Goal: Check status: Check status

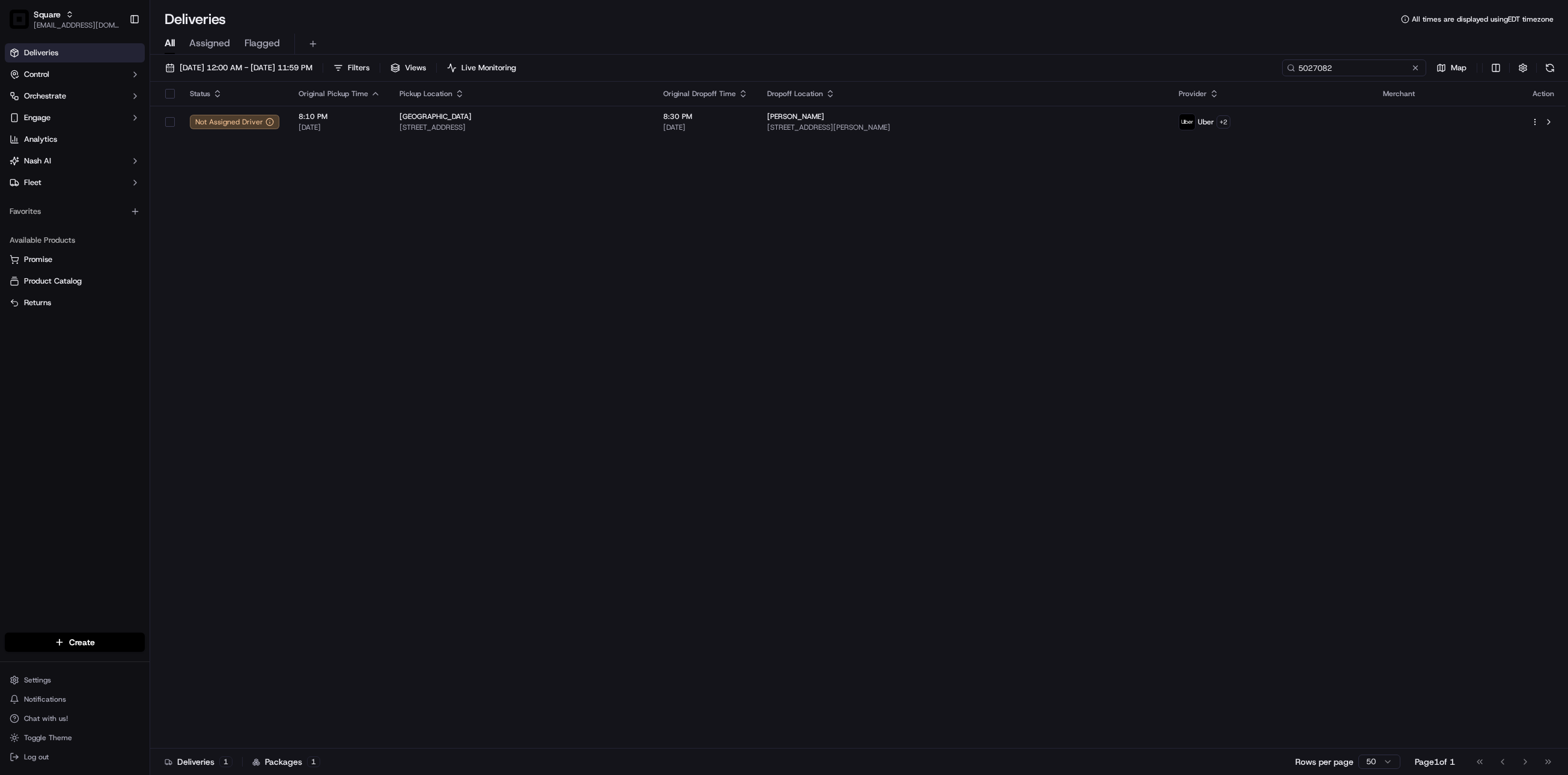
click at [1349, 65] on input "5027082" at bounding box center [1354, 68] width 144 height 17
paste input "9766796"
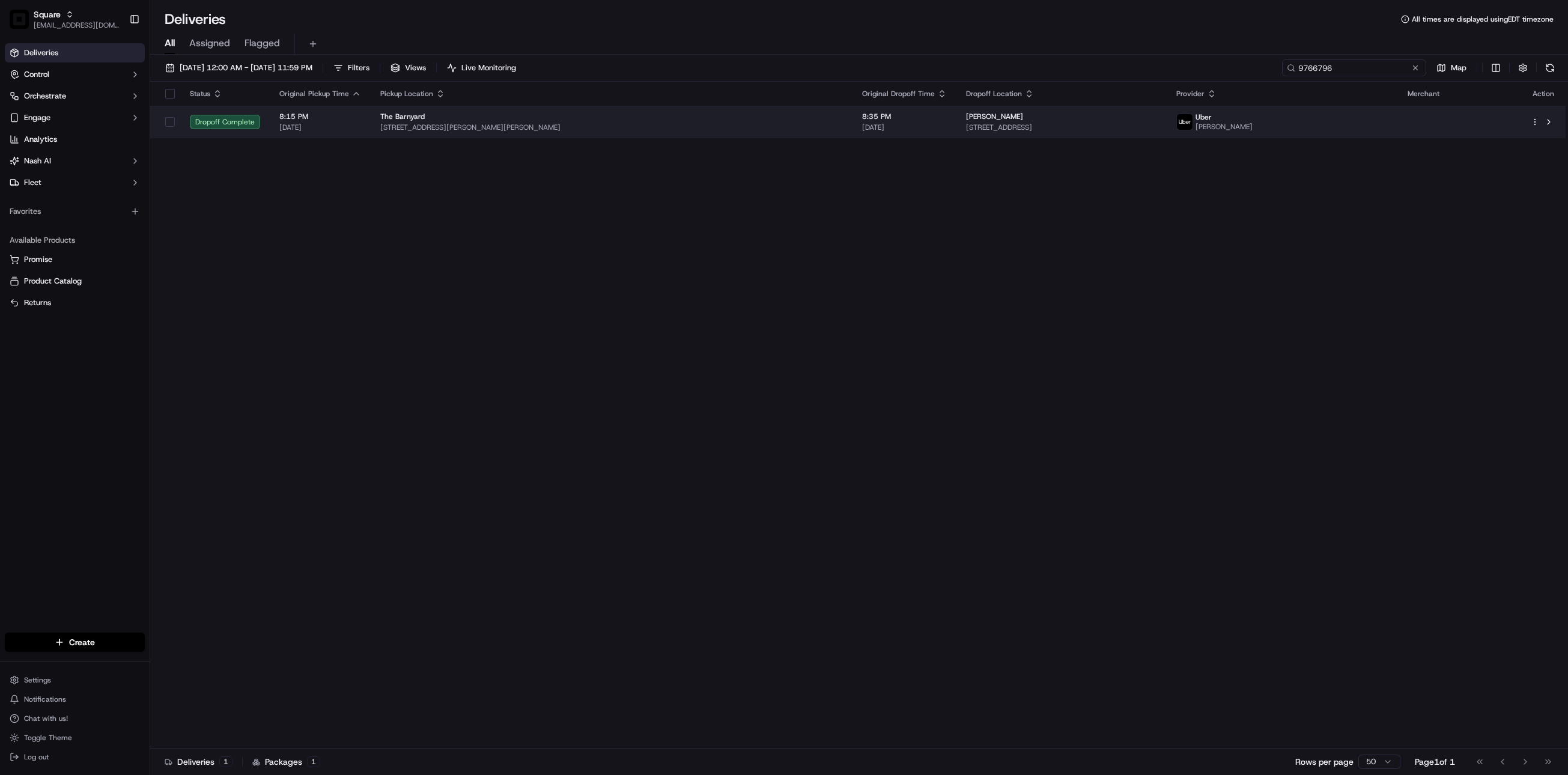
type input "9766796"
click at [966, 119] on span "[PERSON_NAME]" at bounding box center [994, 116] width 57 height 10
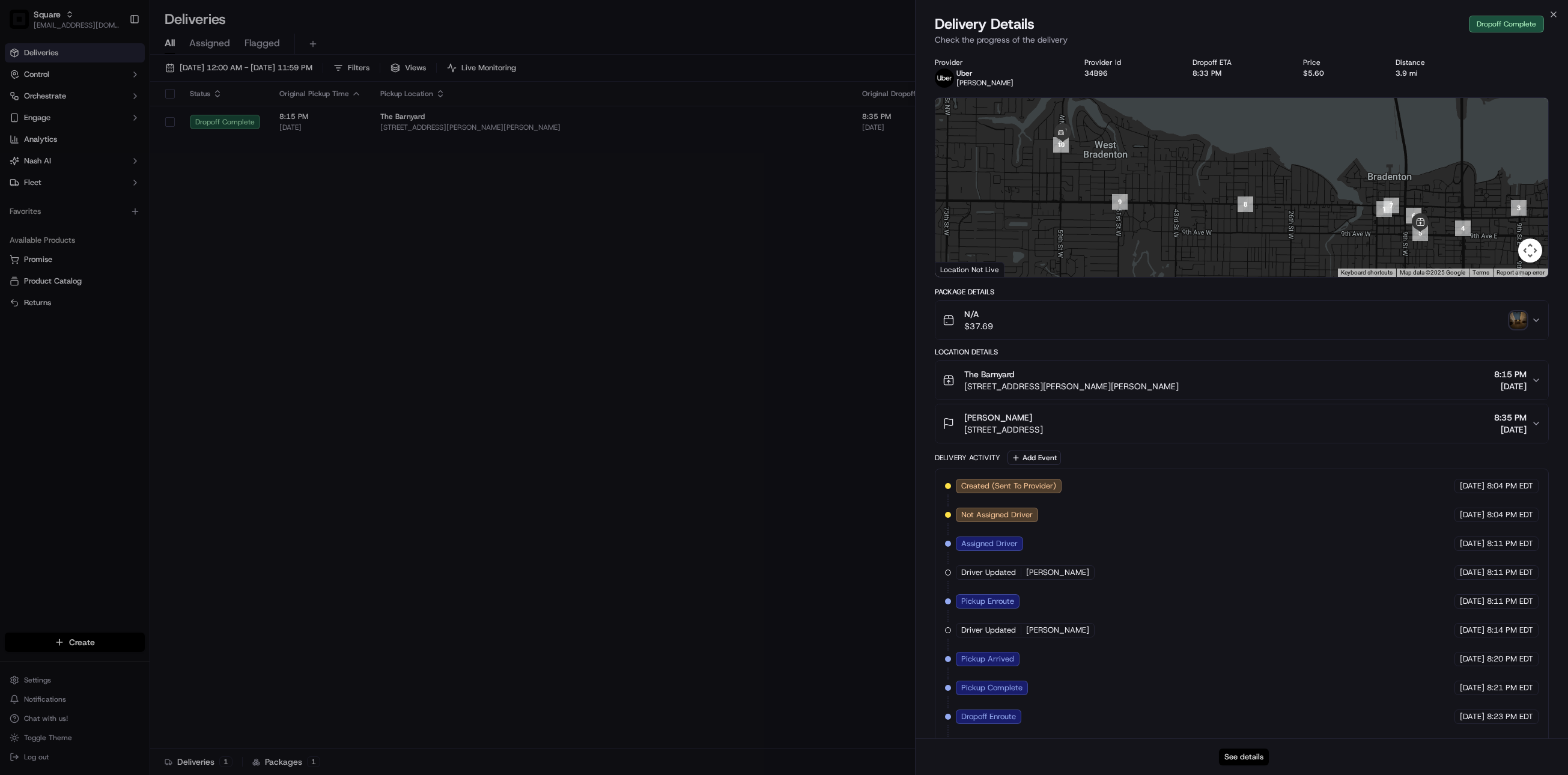
click at [1249, 761] on button "See details" at bounding box center [1244, 758] width 50 height 17
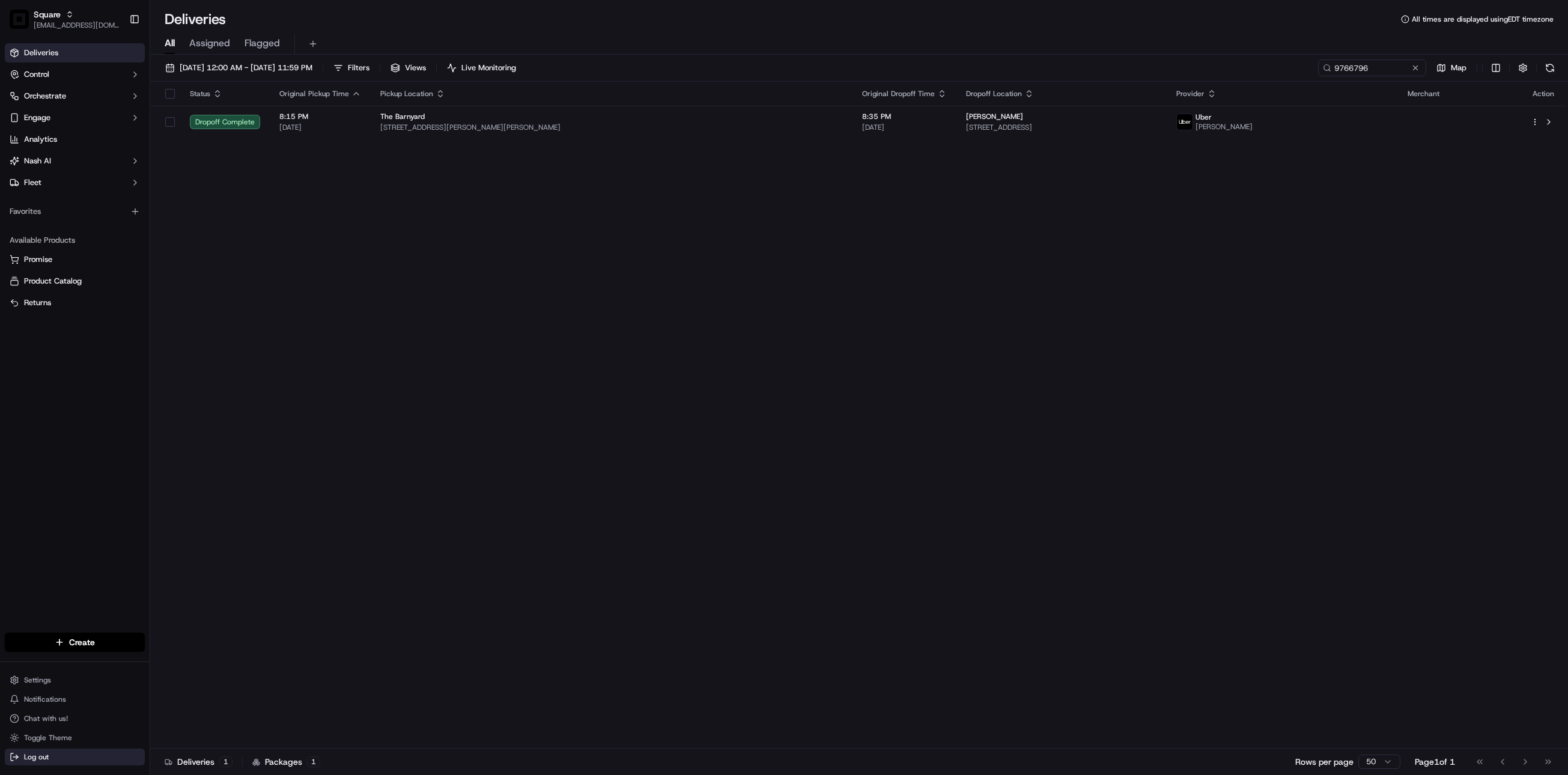
click at [40, 755] on span "Log out" at bounding box center [36, 757] width 24 height 10
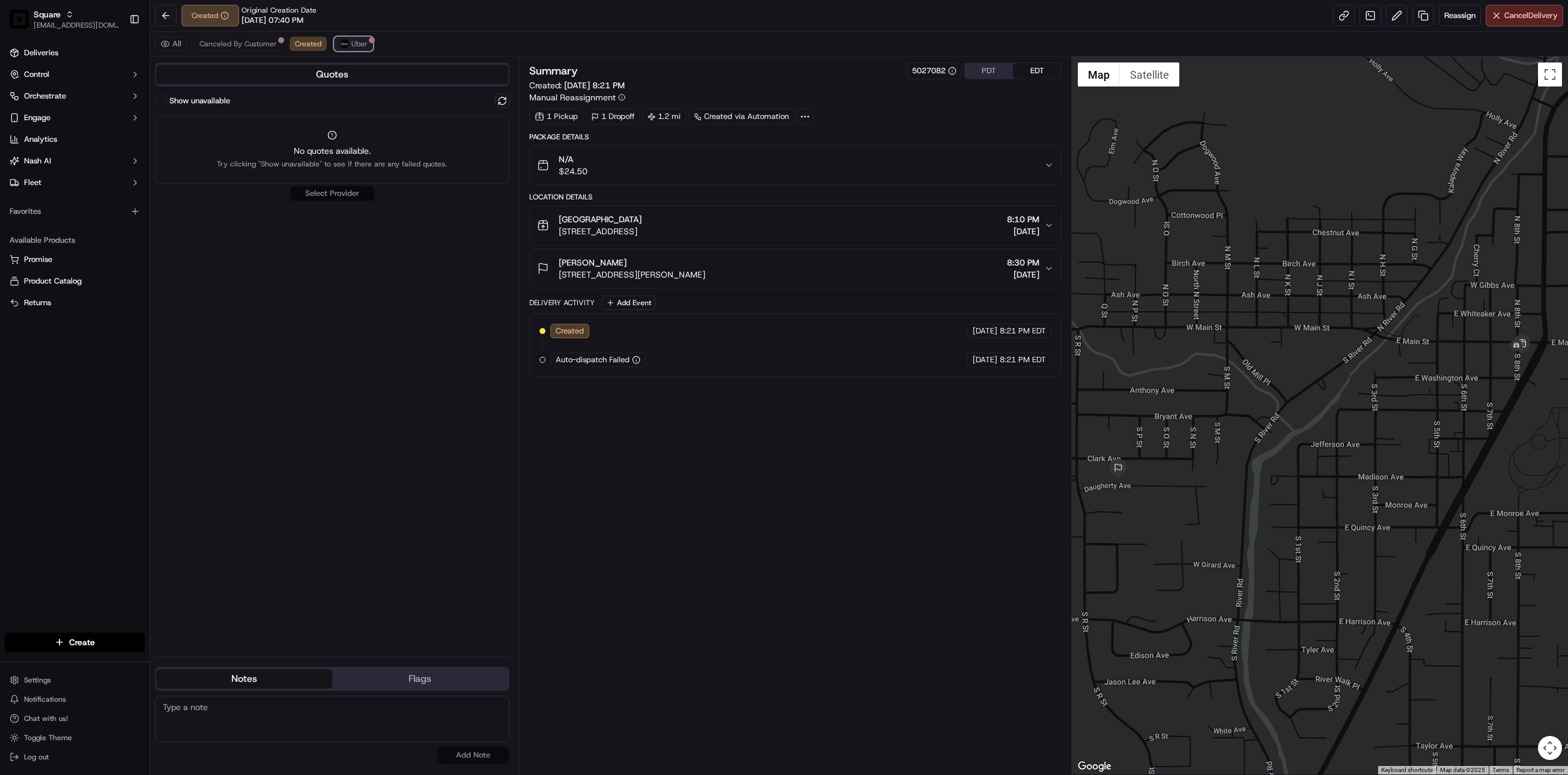
click at [346, 42] on img at bounding box center [344, 43] width 10 height 10
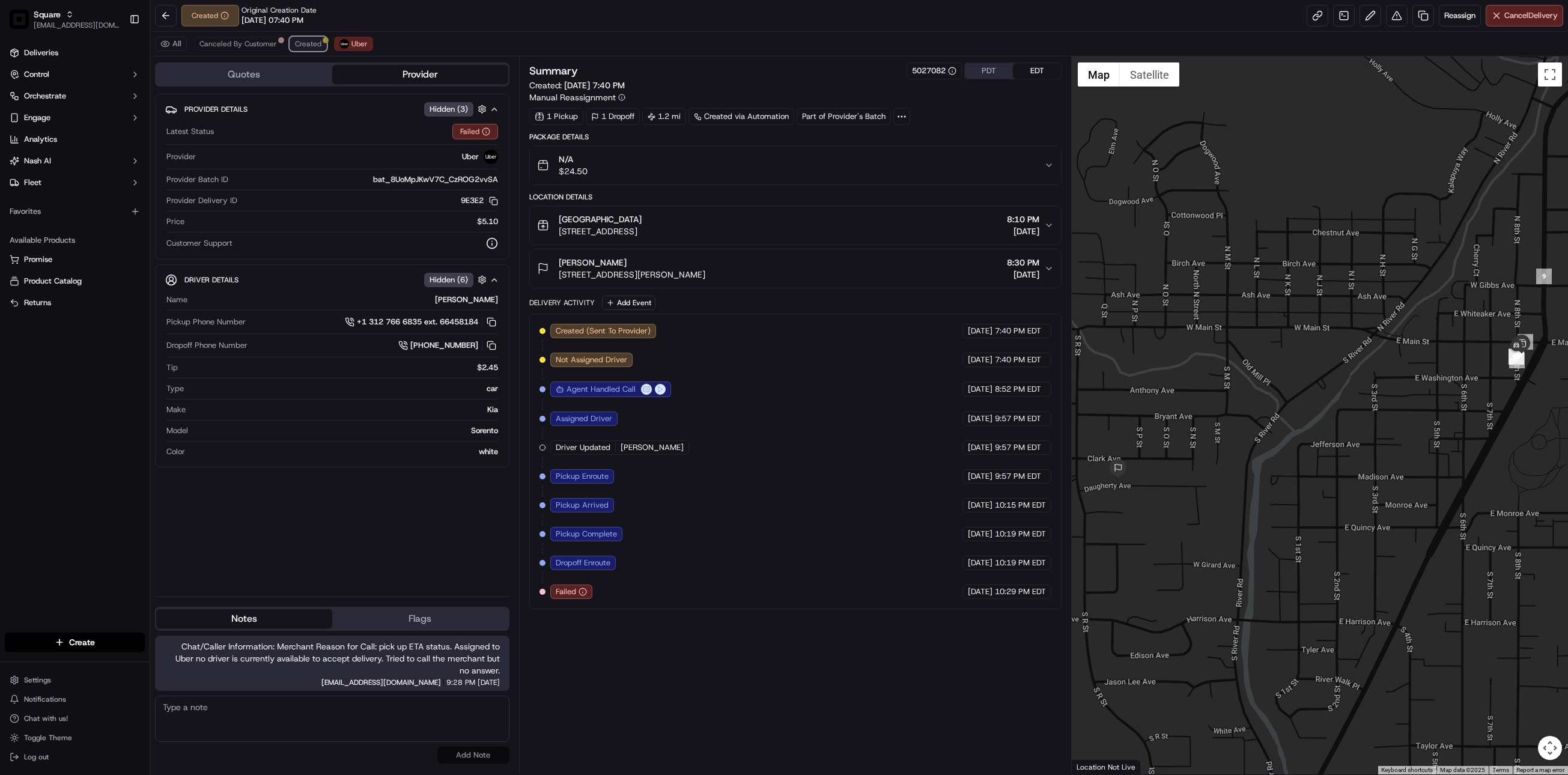
click at [307, 43] on span "Created" at bounding box center [308, 43] width 27 height 10
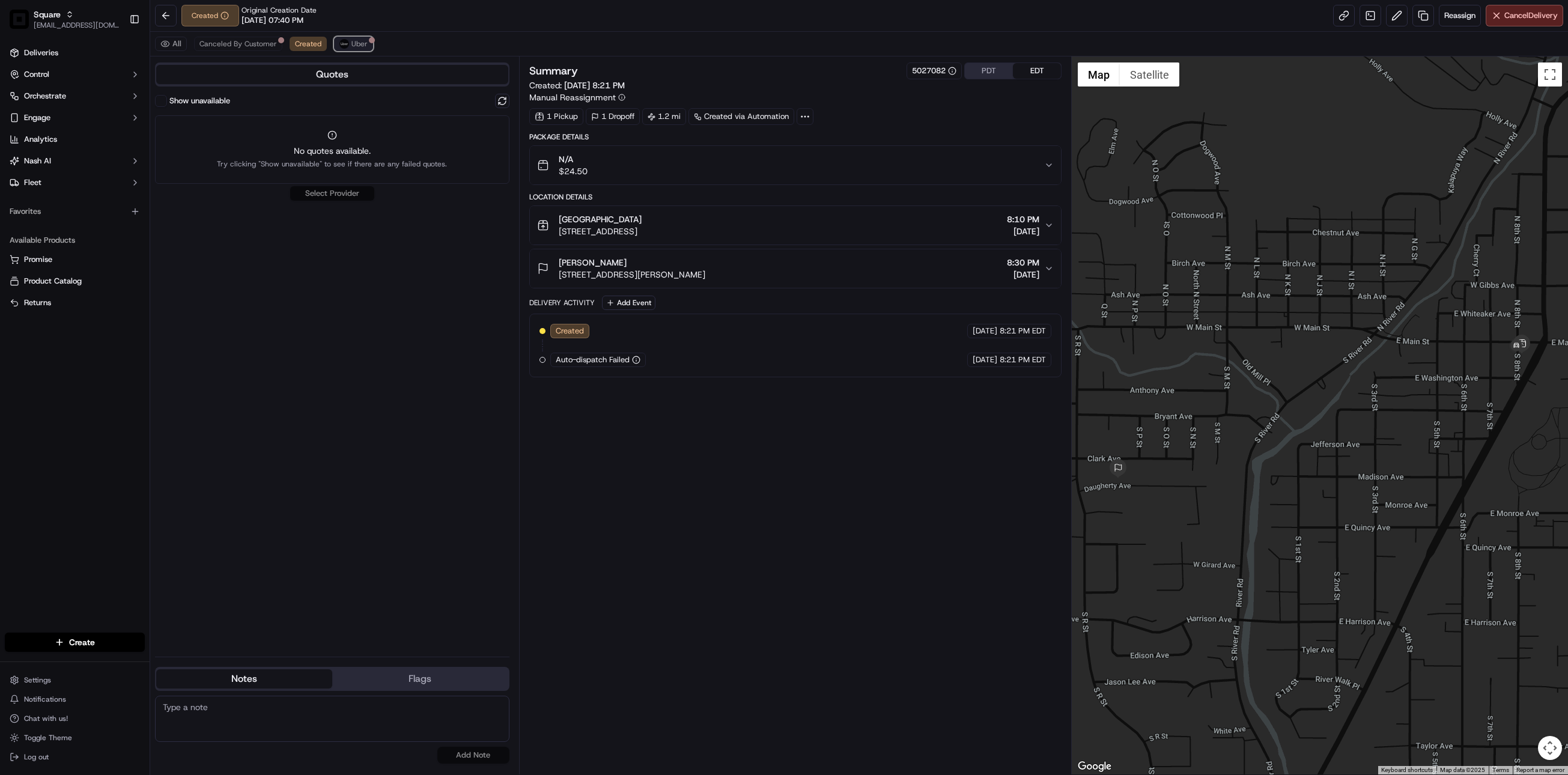
click at [359, 42] on span "Uber" at bounding box center [359, 43] width 16 height 10
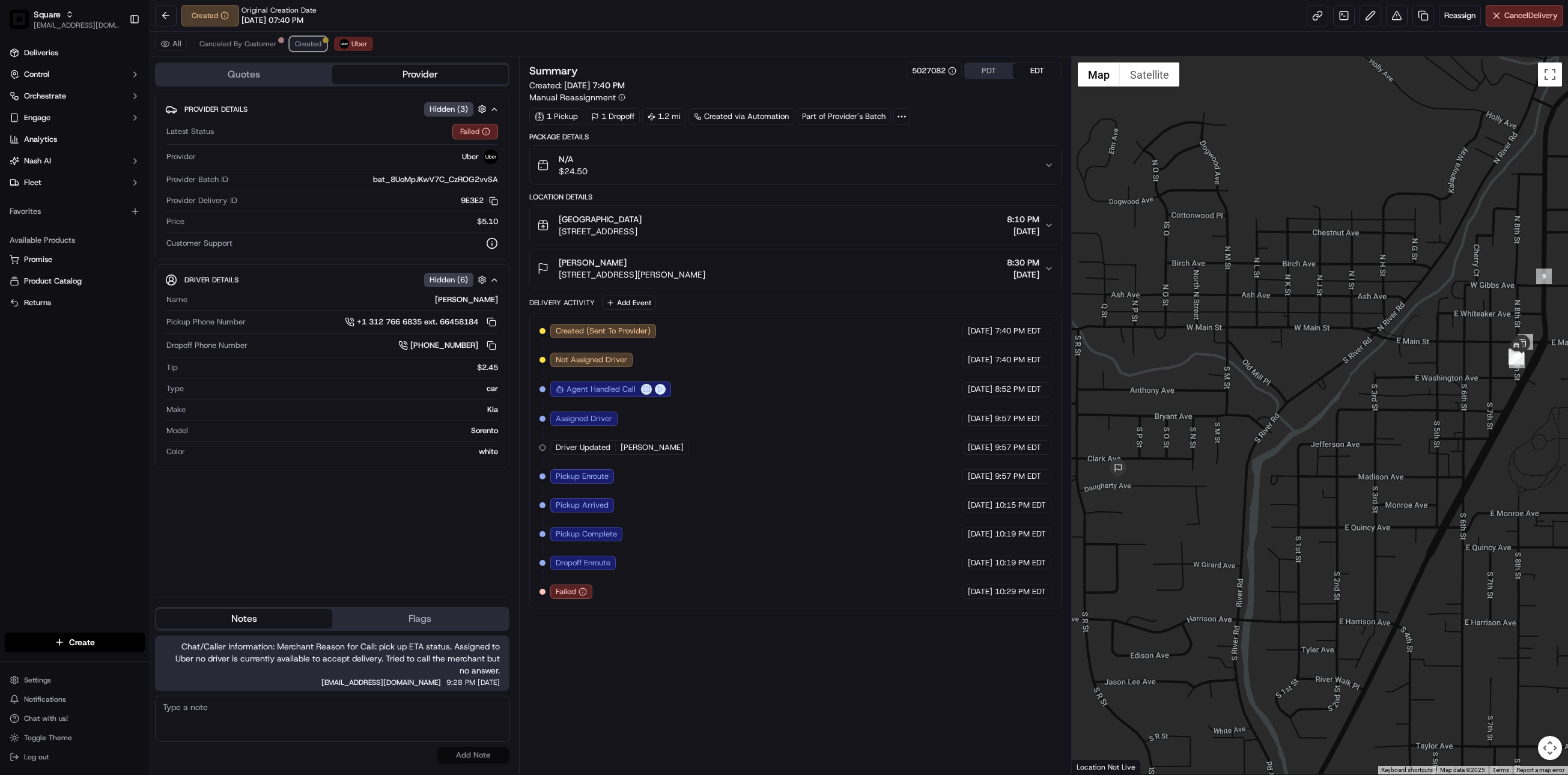
click at [319, 49] on button "Created" at bounding box center [308, 43] width 37 height 14
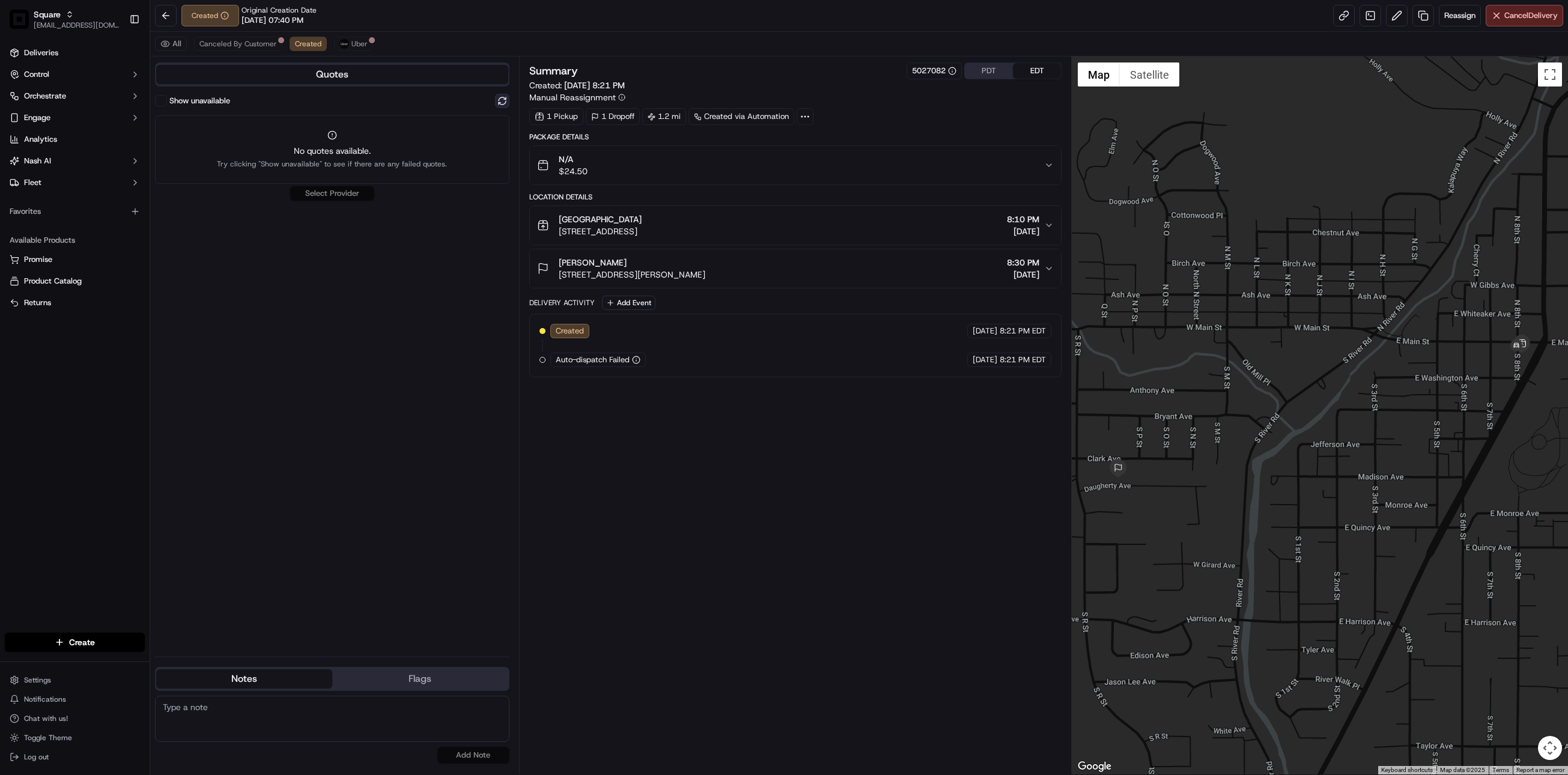
click at [503, 100] on button at bounding box center [502, 100] width 14 height 14
click at [464, 128] on div "Uber Dropoff ETA 48 minutes $5.10" at bounding box center [332, 125] width 355 height 29
click at [330, 147] on button "Assign Provider" at bounding box center [332, 149] width 85 height 14
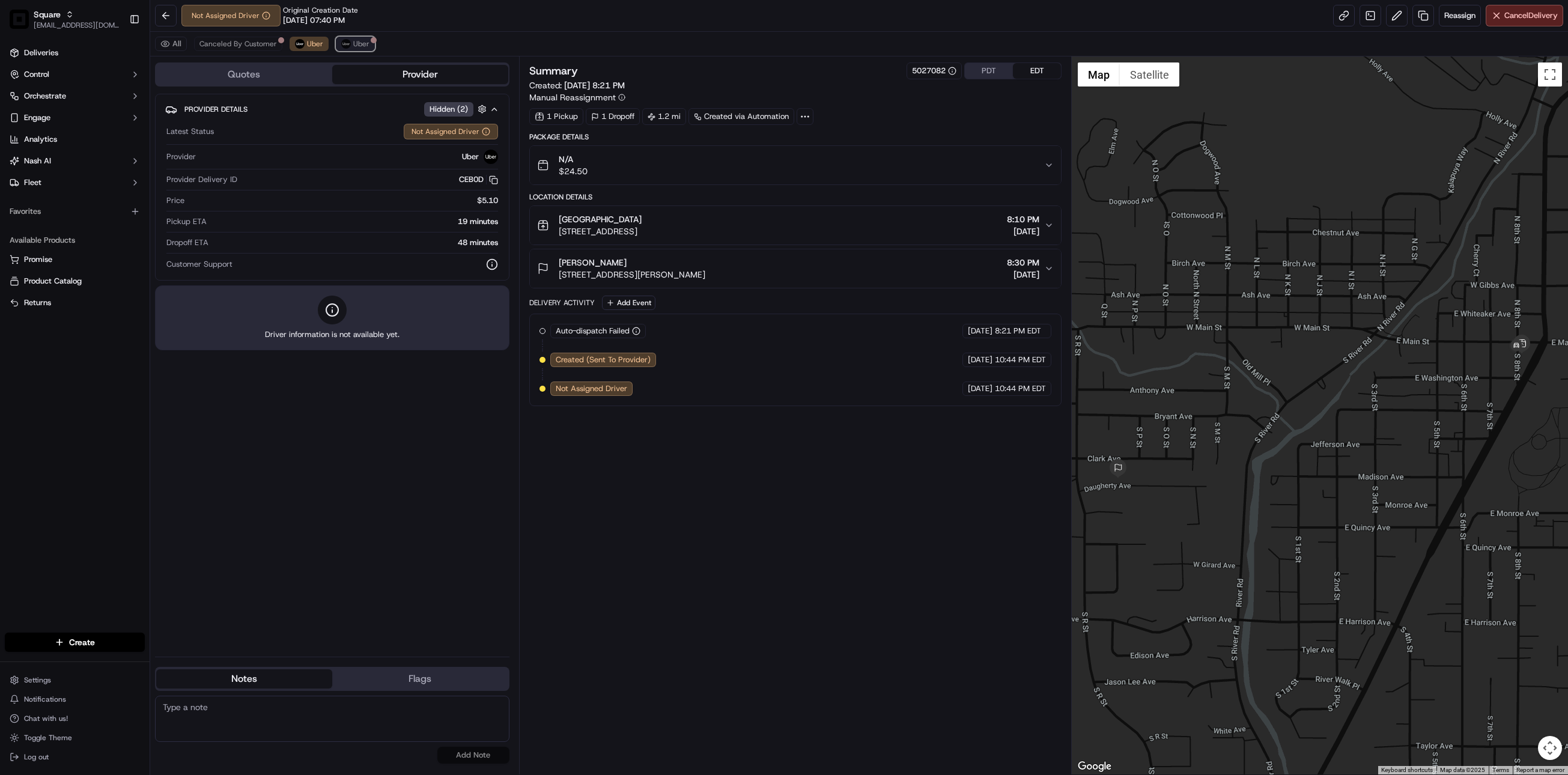
click at [352, 42] on button "Uber" at bounding box center [355, 43] width 39 height 14
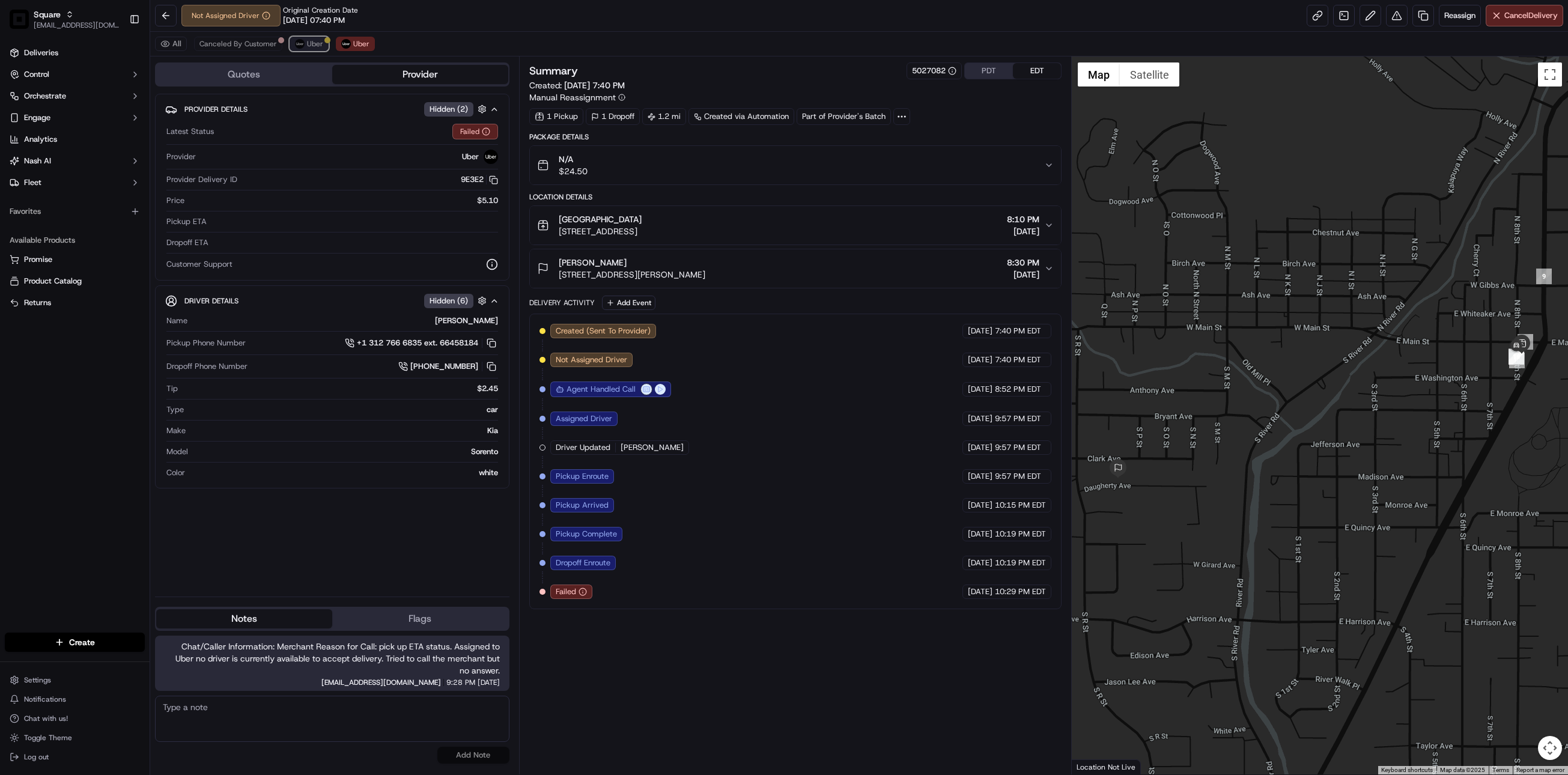
click at [312, 45] on span "Uber" at bounding box center [314, 43] width 16 height 10
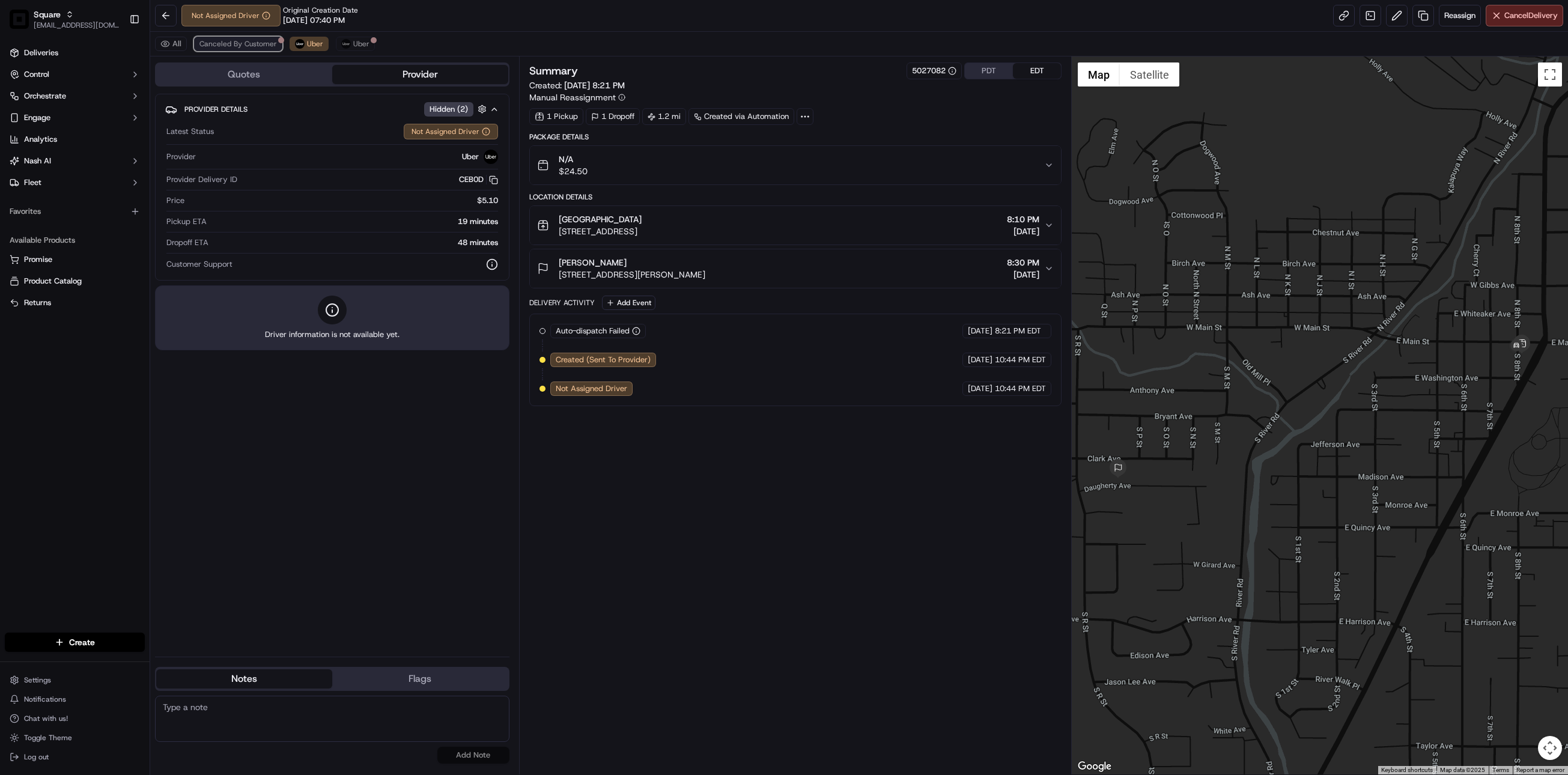
click at [232, 42] on span "Canceled By Customer" at bounding box center [238, 43] width 77 height 10
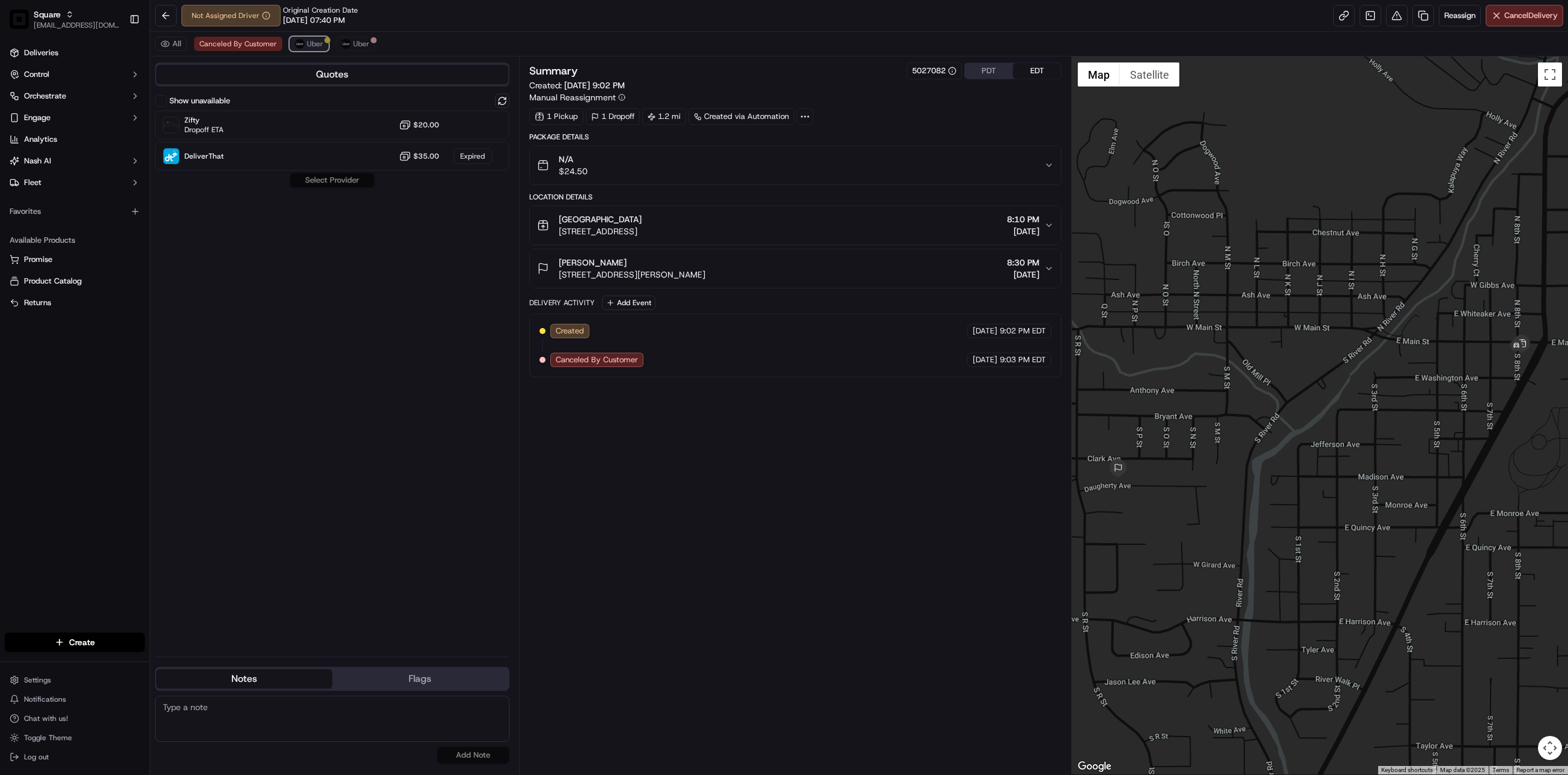
click at [307, 42] on span "Uber" at bounding box center [314, 43] width 16 height 10
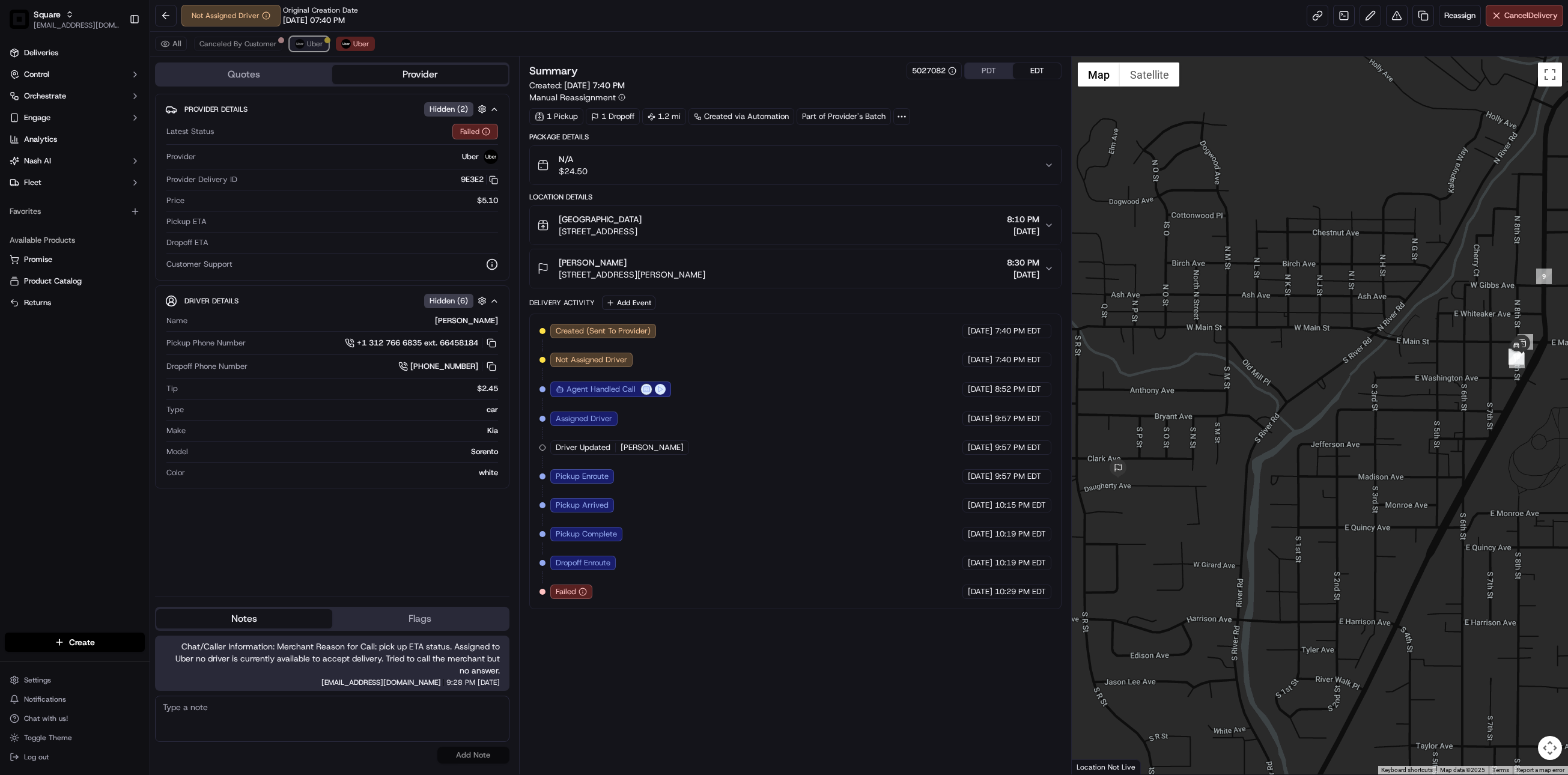
click at [312, 47] on span "Uber" at bounding box center [314, 43] width 16 height 10
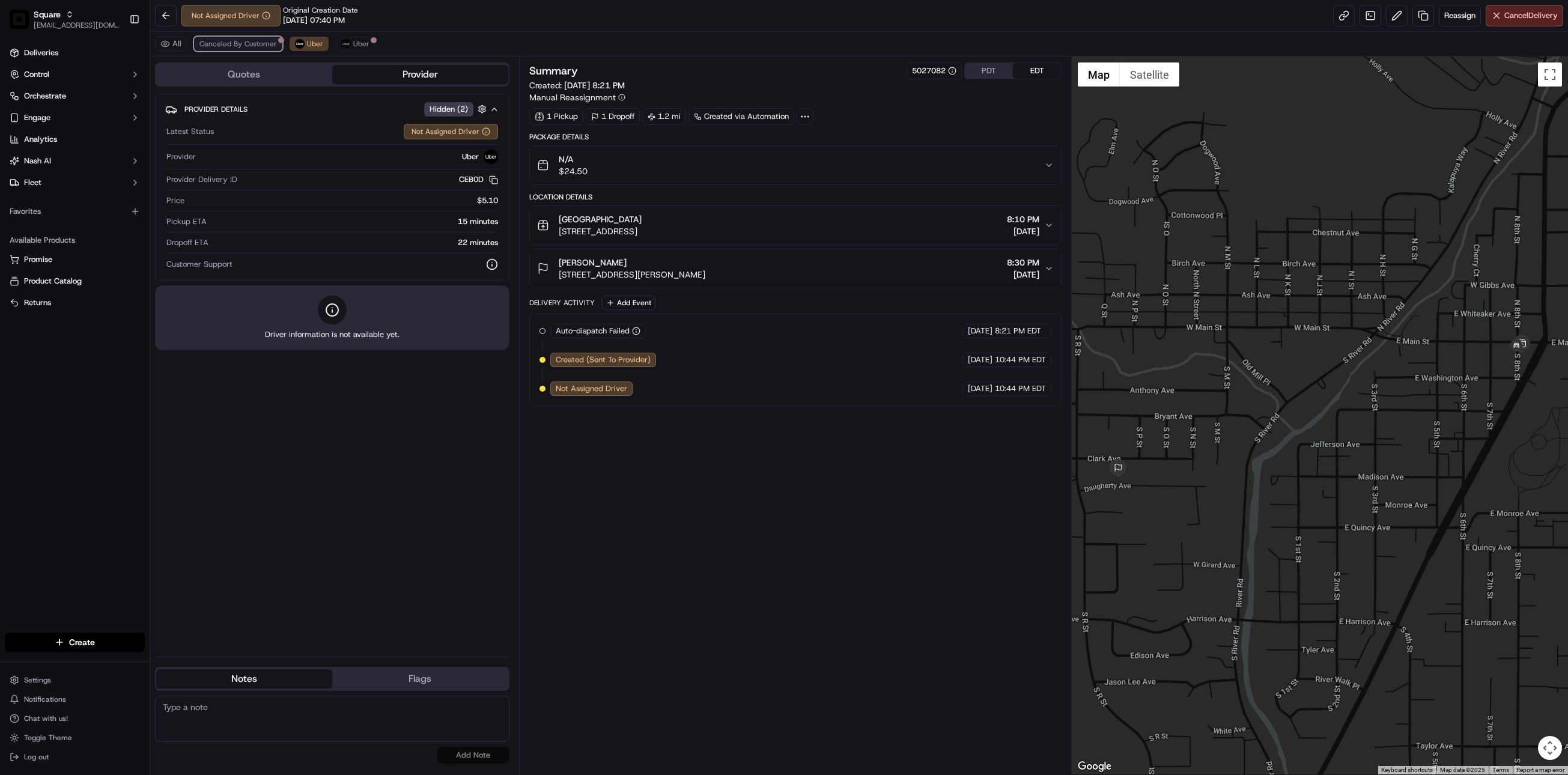
click at [248, 45] on span "Canceled By Customer" at bounding box center [238, 43] width 77 height 10
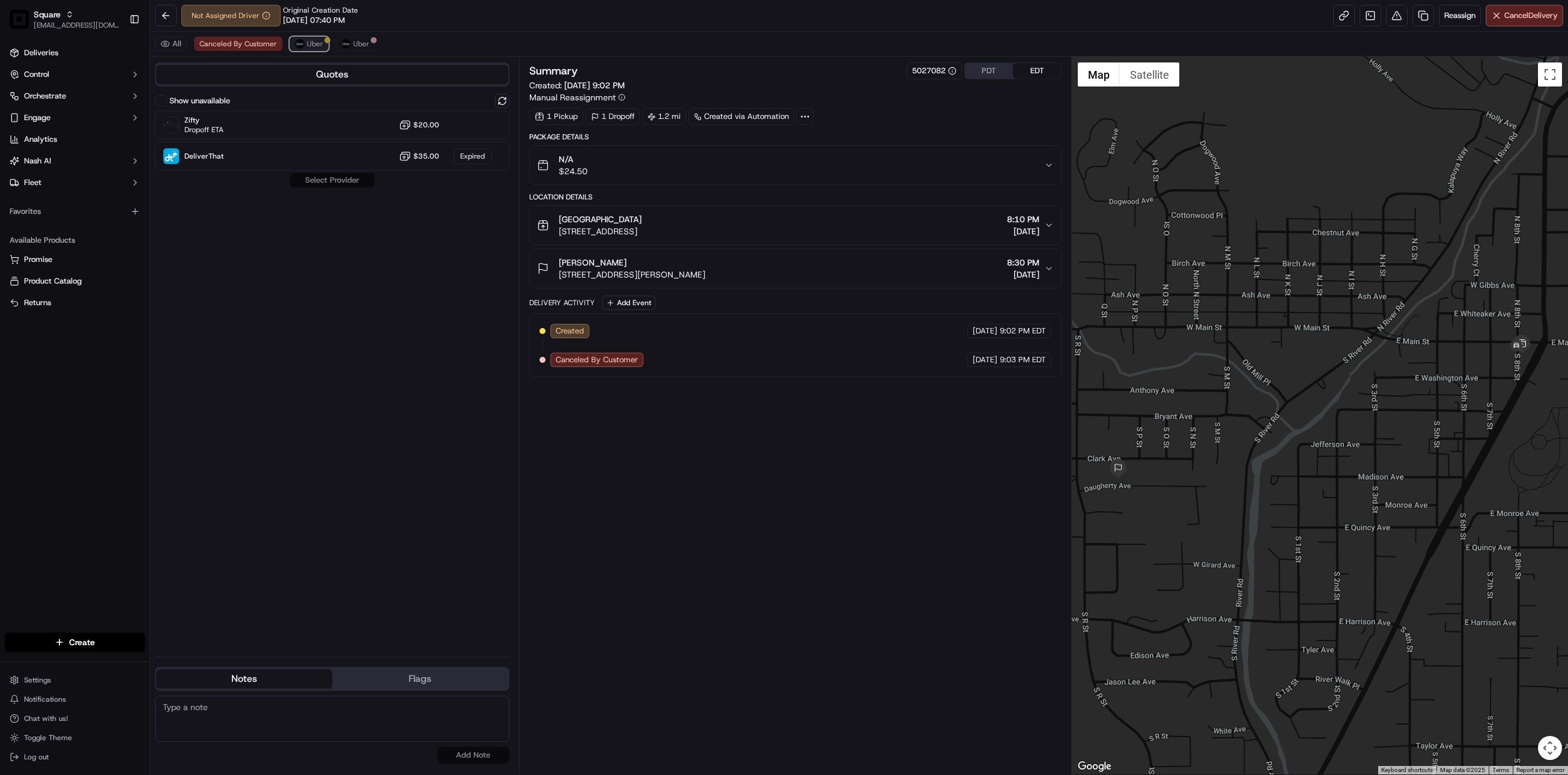
click at [310, 45] on span "Uber" at bounding box center [314, 43] width 16 height 10
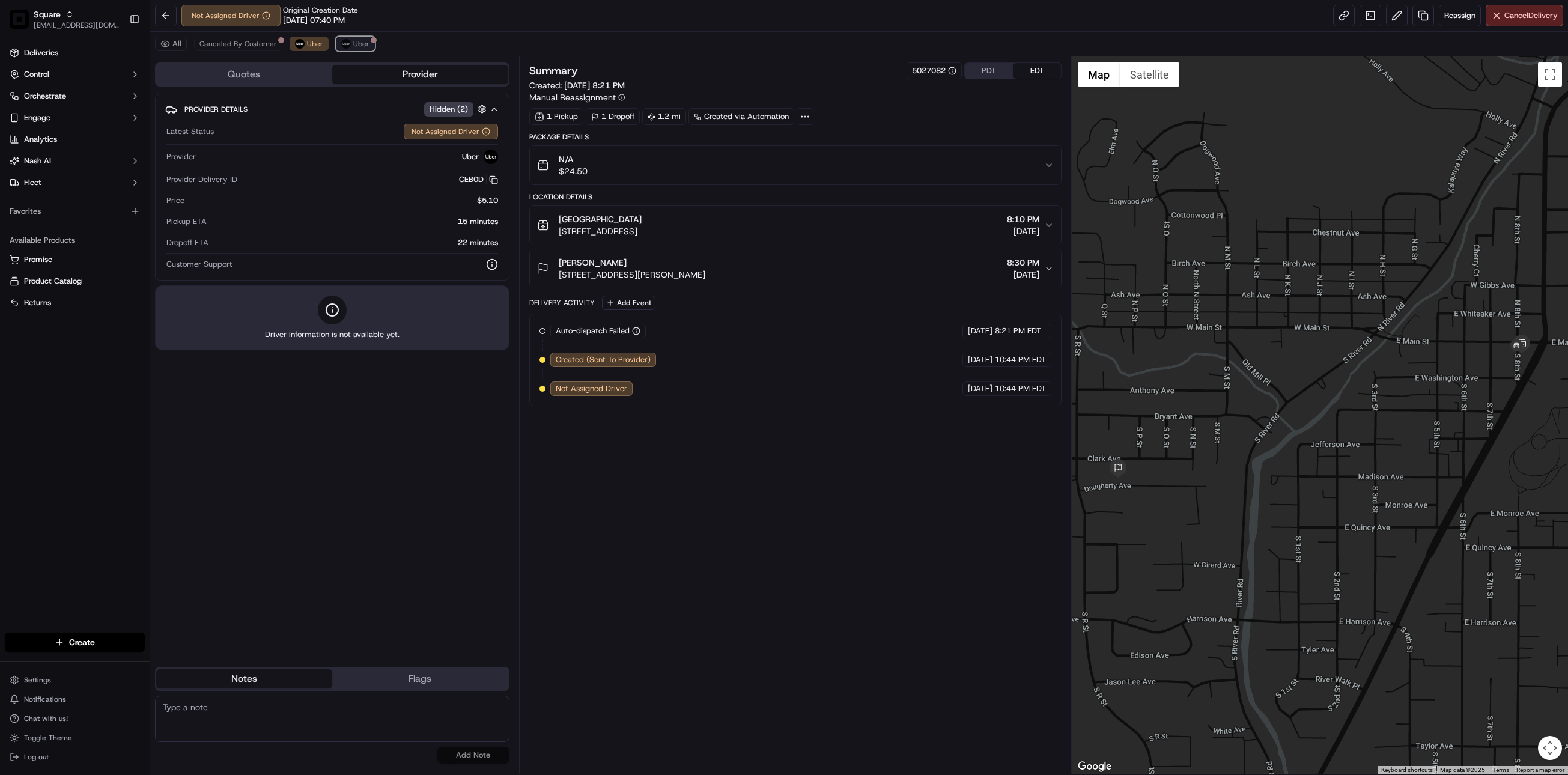
click at [353, 44] on span "Uber" at bounding box center [361, 43] width 16 height 10
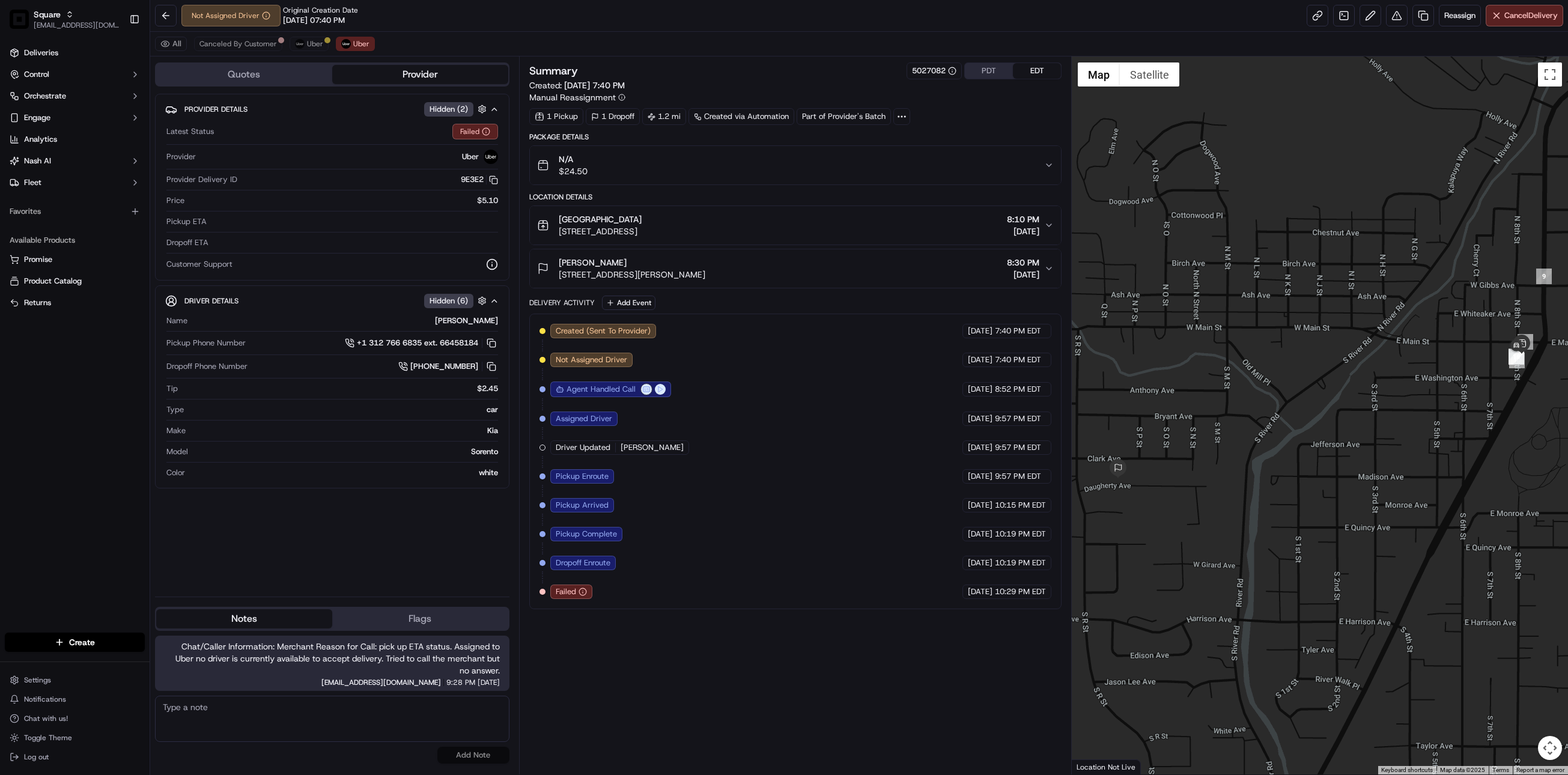
click at [647, 697] on div "Summary 5027082 PDT EDT Created: 09/17/2025 7:40 PM Manual Reassignment 1 Picku…" at bounding box center [795, 415] width 532 height 706
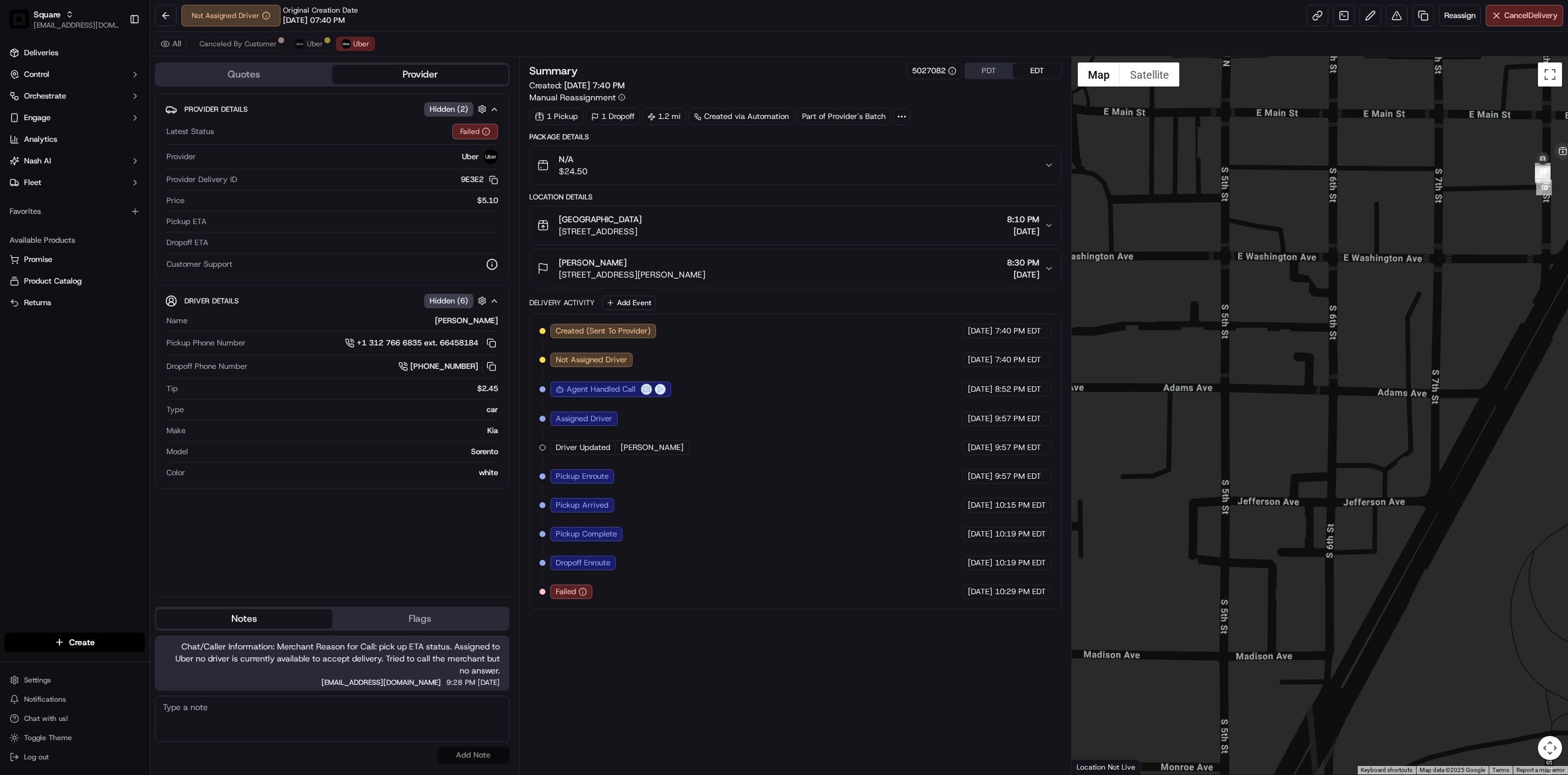
drag, startPoint x: 1541, startPoint y: 244, endPoint x: 1552, endPoint y: 260, distance: 19.4
click at [1552, 260] on div at bounding box center [1319, 415] width 496 height 718
click at [481, 204] on span "$5.10" at bounding box center [487, 201] width 21 height 11
click at [469, 204] on div "$5.10" at bounding box center [343, 201] width 309 height 11
click at [435, 204] on div "$5.10" at bounding box center [343, 201] width 309 height 11
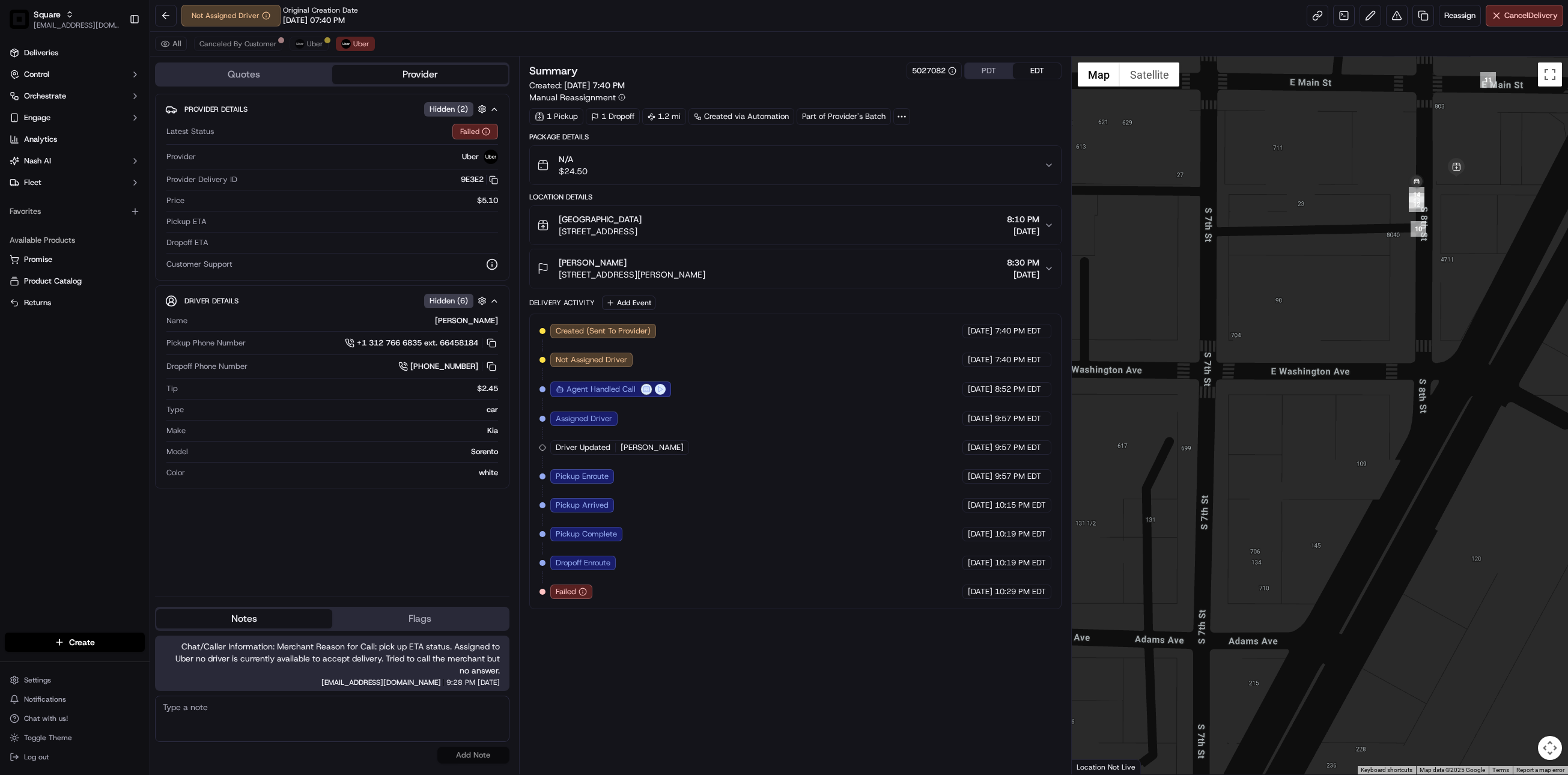
drag, startPoint x: 1522, startPoint y: 220, endPoint x: 1350, endPoint y: 341, distance: 210.3
click at [1350, 341] on div at bounding box center [1319, 415] width 496 height 718
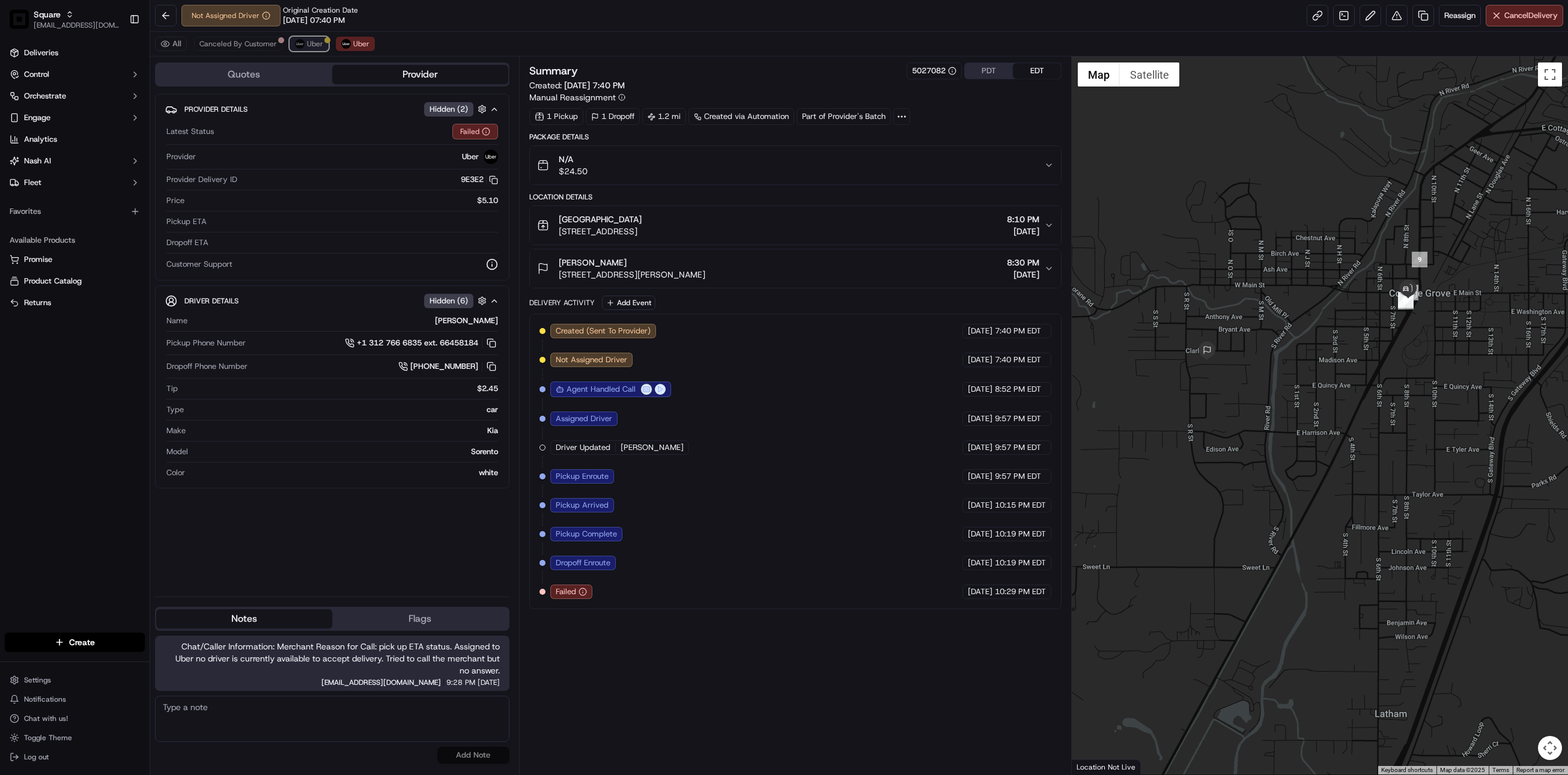
click at [305, 39] on button "Uber" at bounding box center [308, 43] width 39 height 14
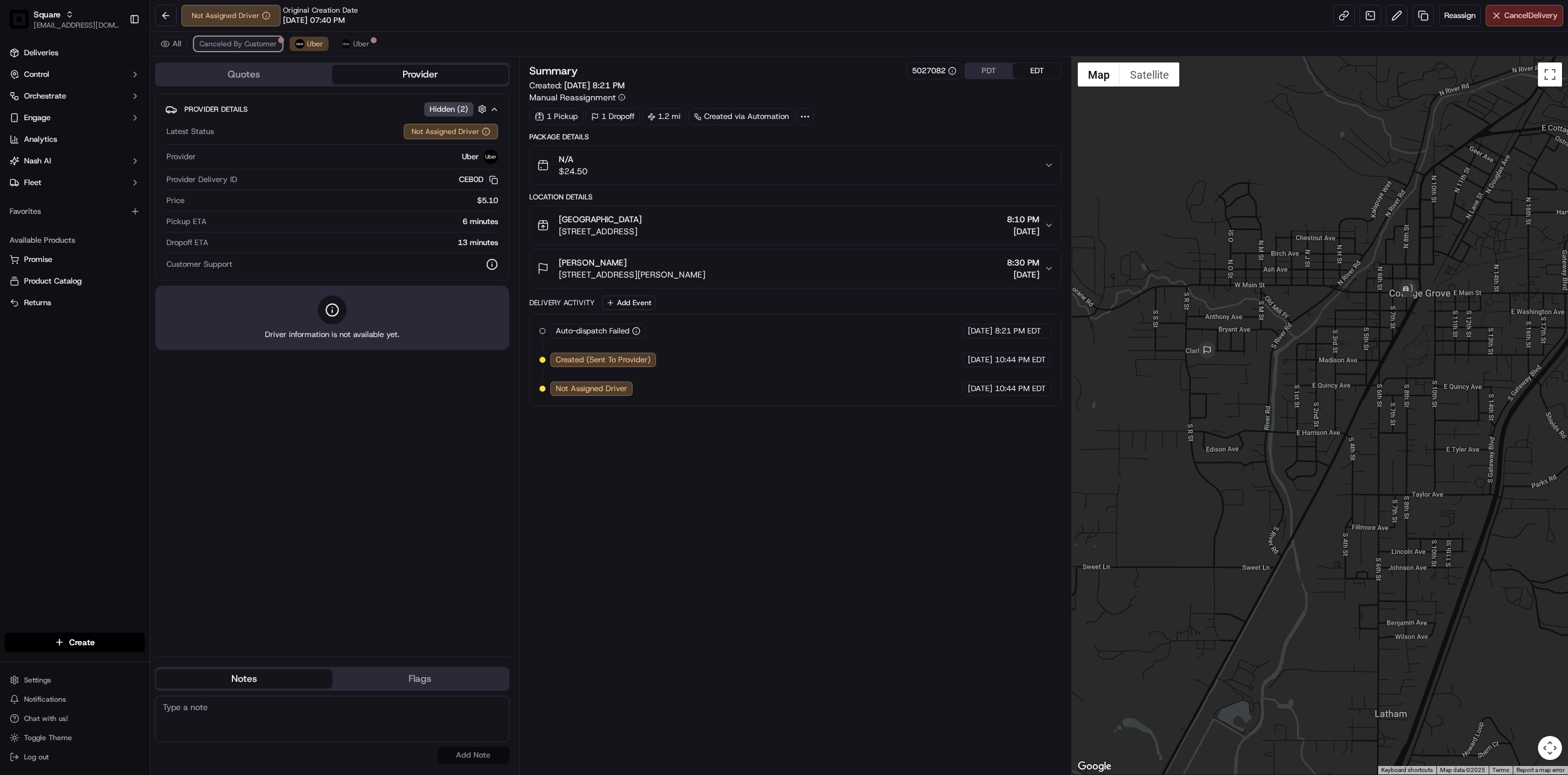
click at [253, 50] on button "Canceled By Customer" at bounding box center [238, 43] width 88 height 14
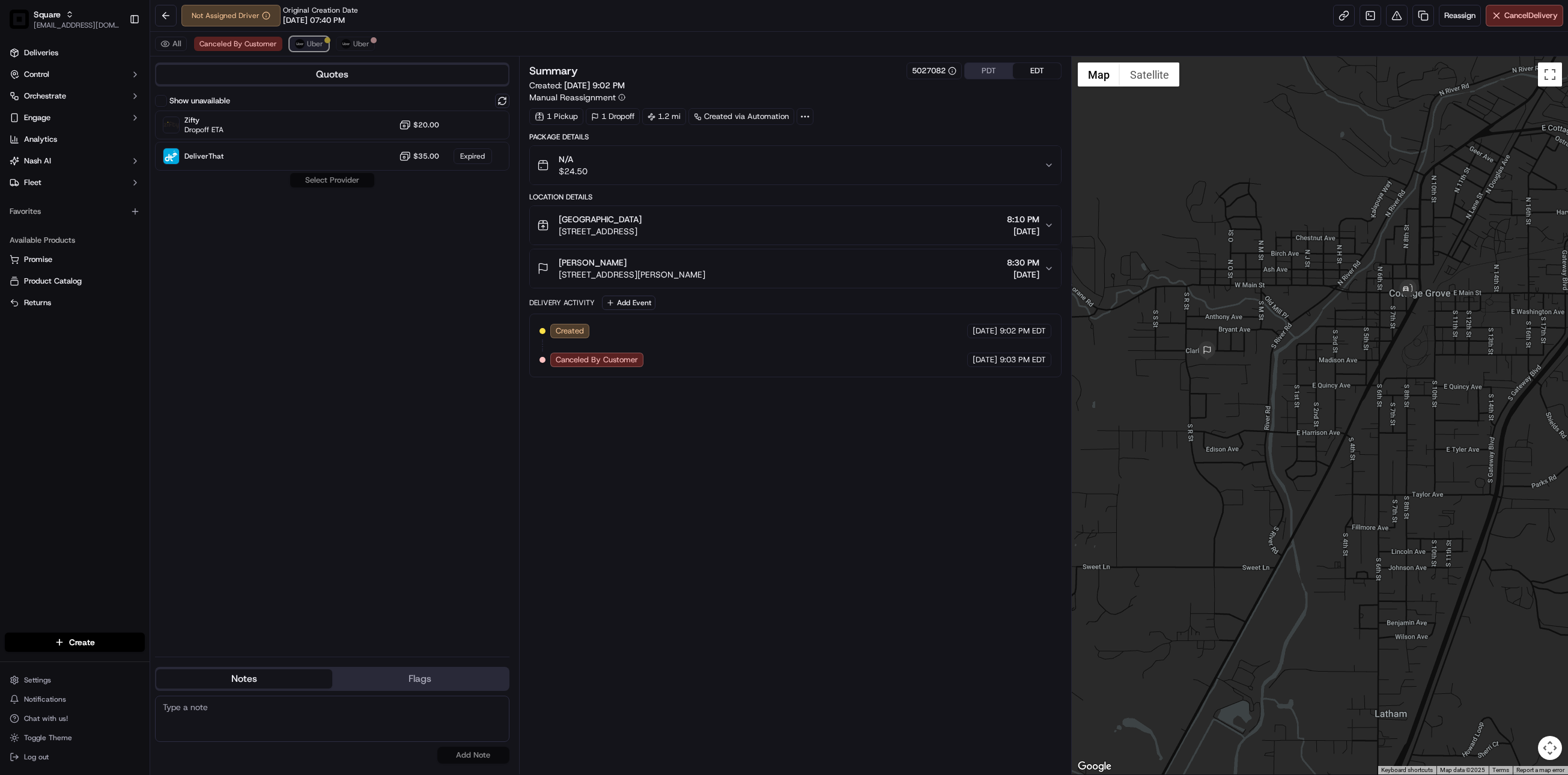
click at [301, 49] on button "Uber" at bounding box center [308, 43] width 39 height 14
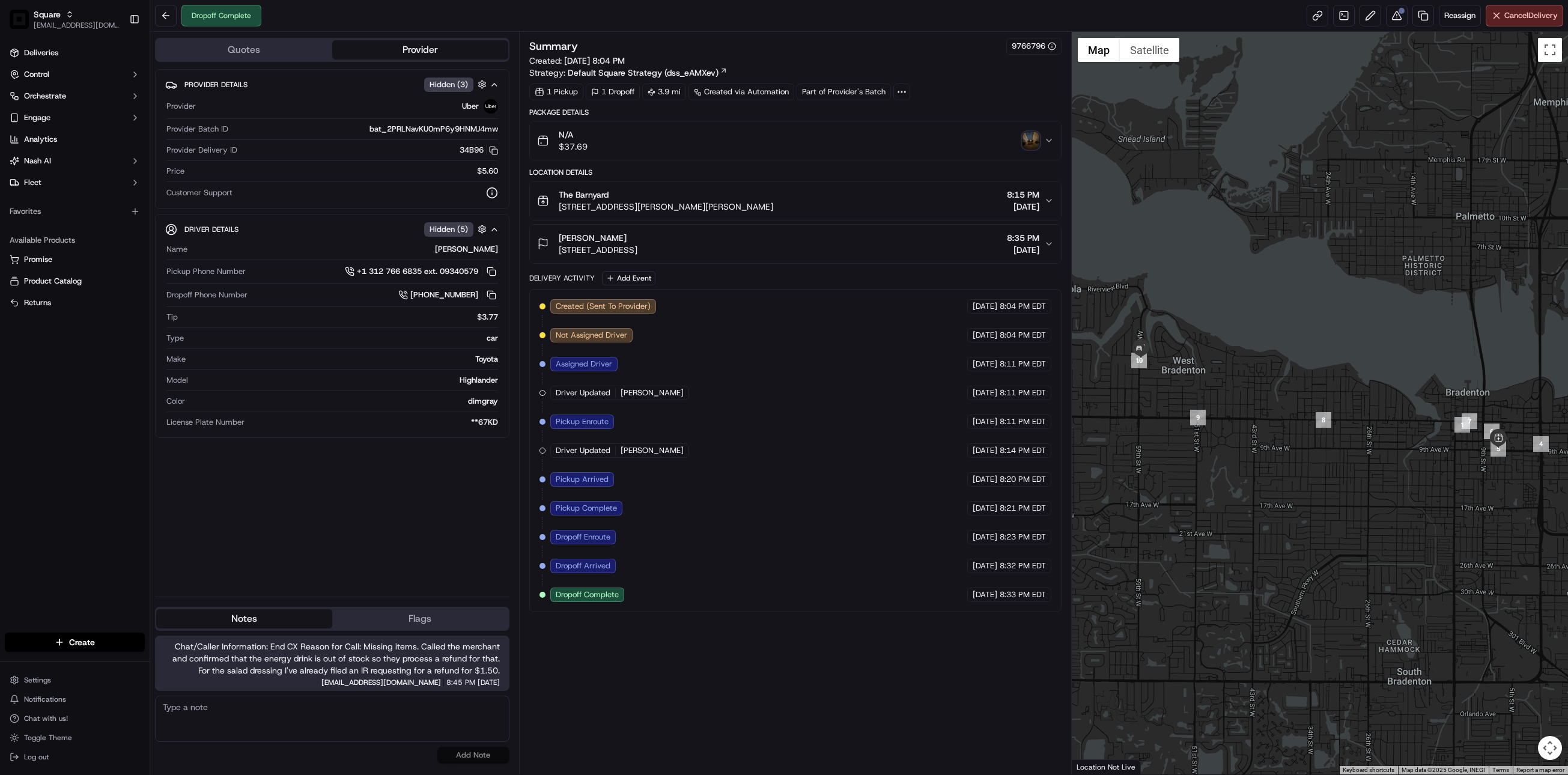
click at [683, 739] on div "Summary 9766796 Created: [DATE] 8:04 PM Strategy: Default Square Strategy (dss_…" at bounding box center [795, 403] width 532 height 731
